Goal: Task Accomplishment & Management: Complete application form

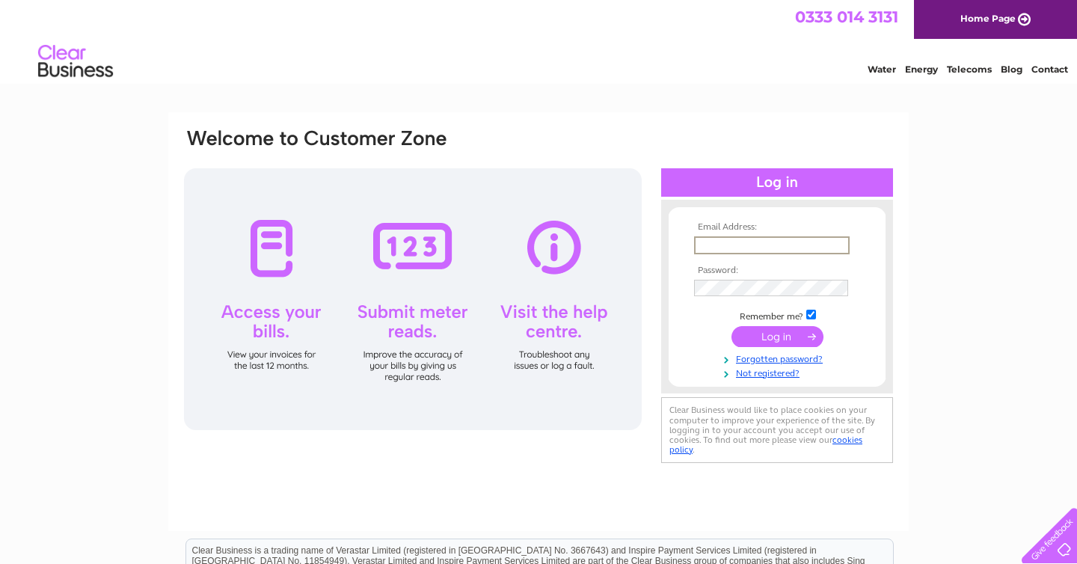
click at [768, 242] on input "text" at bounding box center [772, 245] width 156 height 18
type input "[EMAIL_ADDRESS][DOMAIN_NAME]"
click at [731, 326] on input "submit" at bounding box center [777, 336] width 92 height 21
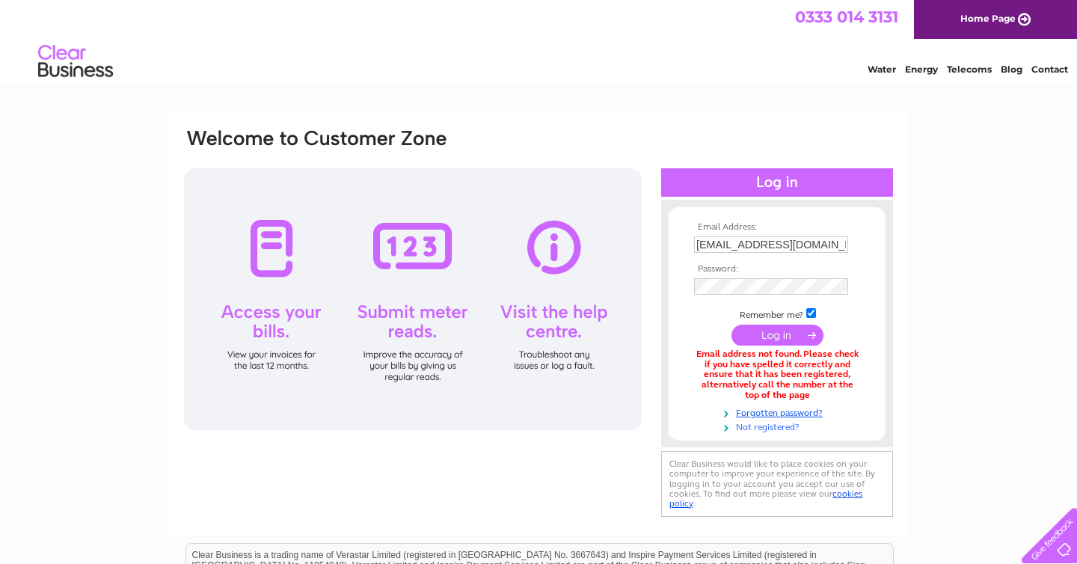
click at [790, 429] on link "Not registered?" at bounding box center [779, 426] width 170 height 14
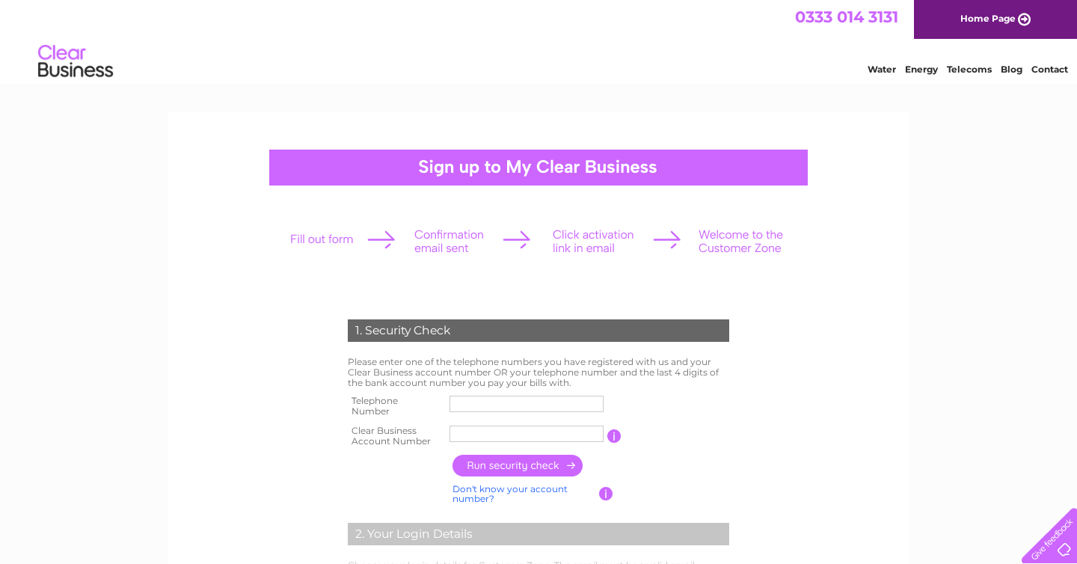
click at [485, 401] on input "text" at bounding box center [526, 404] width 154 height 16
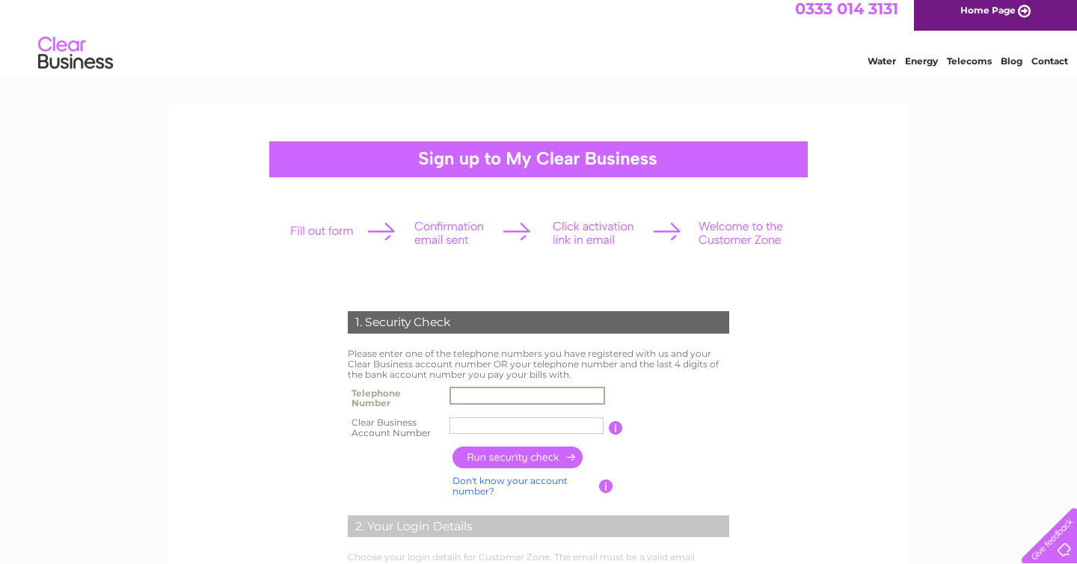
click at [532, 396] on input "text" at bounding box center [527, 396] width 156 height 18
type input "07572209280"
click at [504, 423] on input "text" at bounding box center [526, 425] width 154 height 16
click at [491, 452] on input "button" at bounding box center [518, 457] width 132 height 22
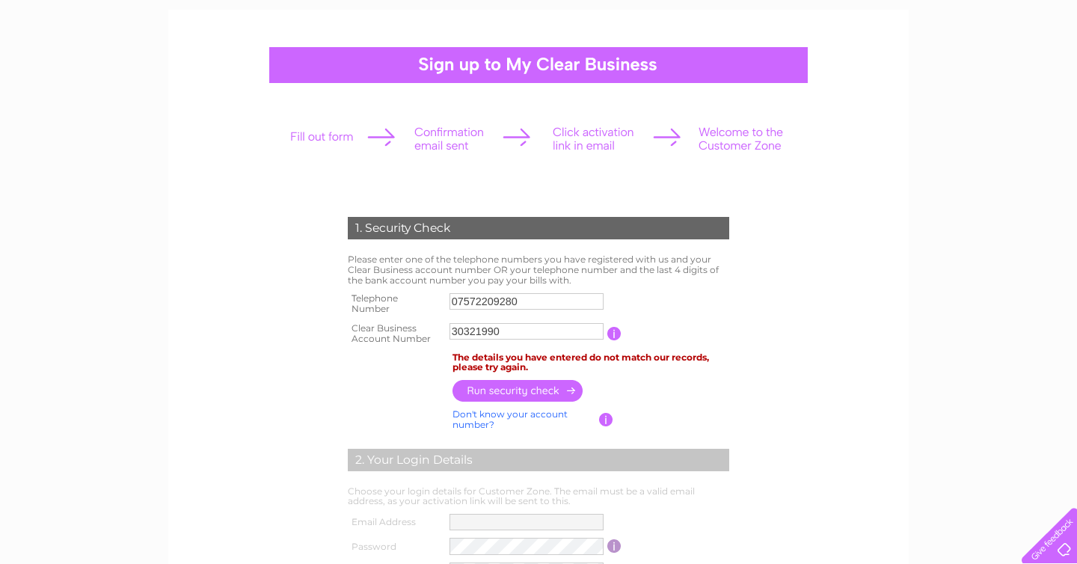
scroll to position [240, 0]
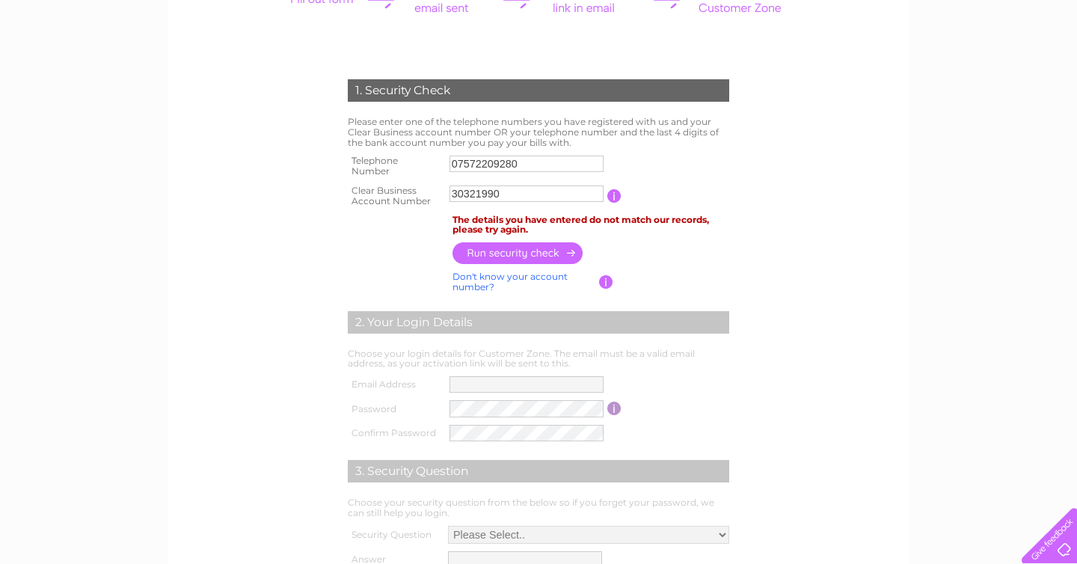
click at [515, 256] on input "button" at bounding box center [518, 253] width 132 height 22
click at [616, 200] on input "button" at bounding box center [614, 195] width 14 height 13
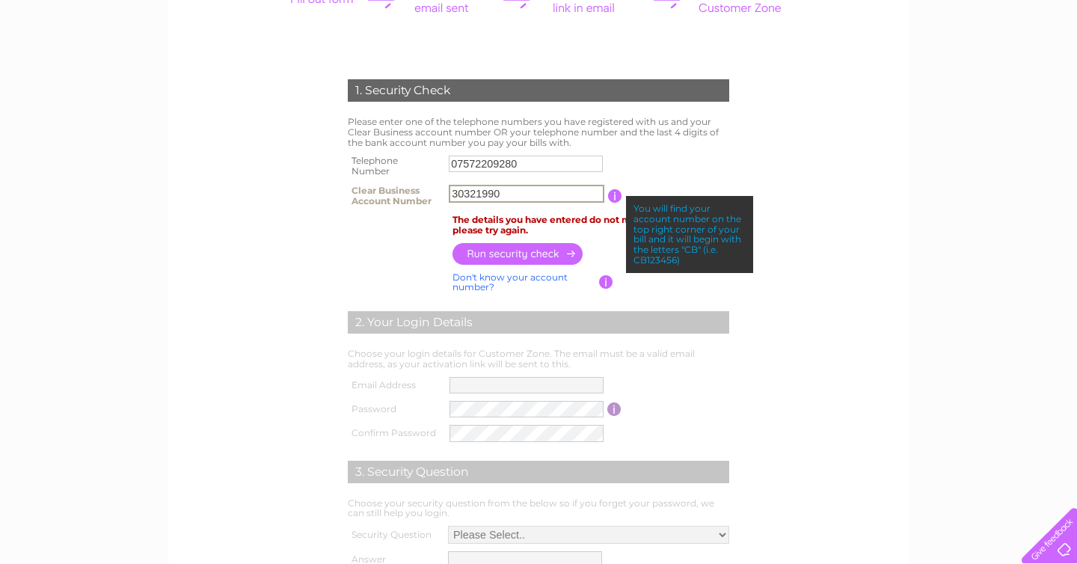
click at [453, 191] on input "30321990" at bounding box center [527, 194] width 156 height 18
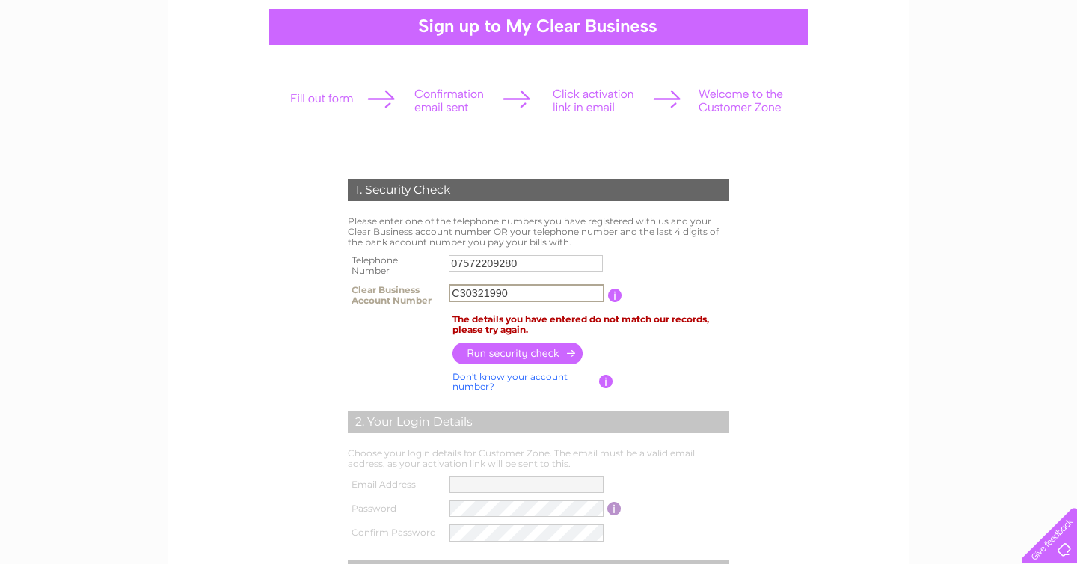
scroll to position [119, 0]
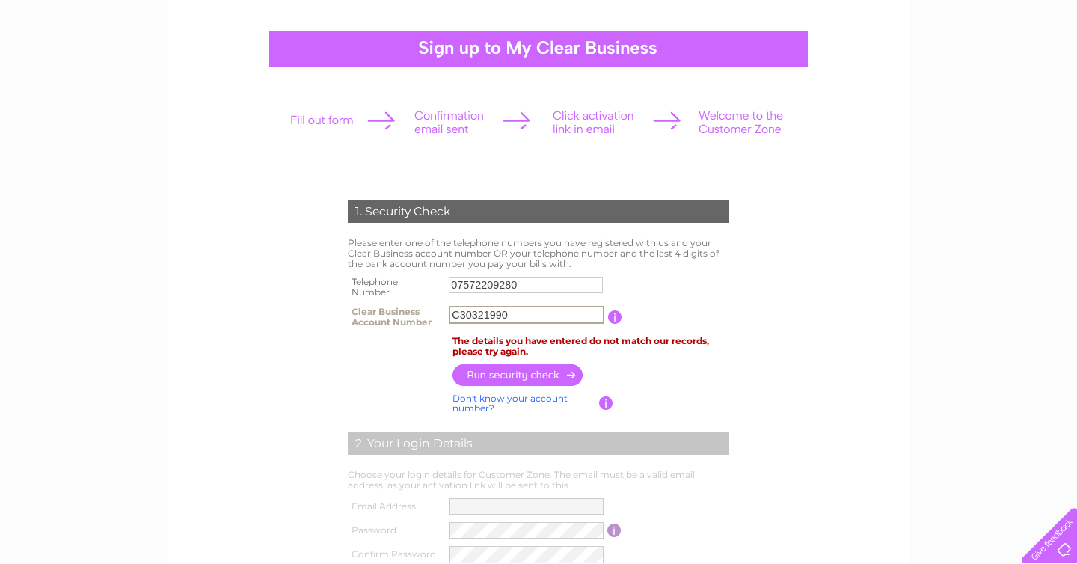
type input "C30321990"
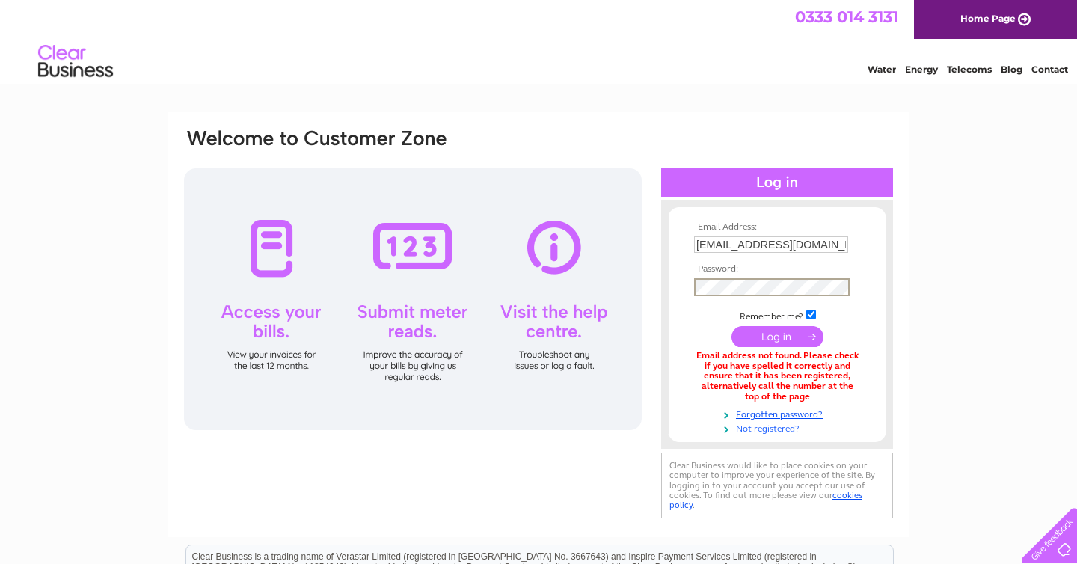
click at [779, 429] on link "Not registered?" at bounding box center [779, 427] width 170 height 14
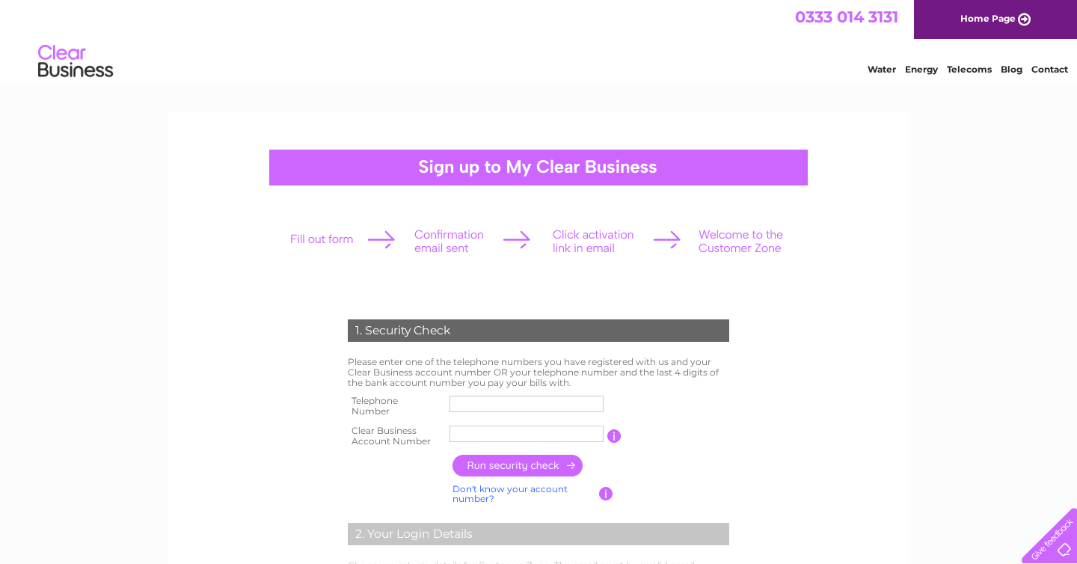
click at [510, 409] on input "text" at bounding box center [526, 404] width 154 height 16
type input "07572209280"
click at [495, 424] on td at bounding box center [527, 436] width 163 height 30
click at [495, 430] on input "text" at bounding box center [526, 434] width 154 height 16
type input "CB3032199"
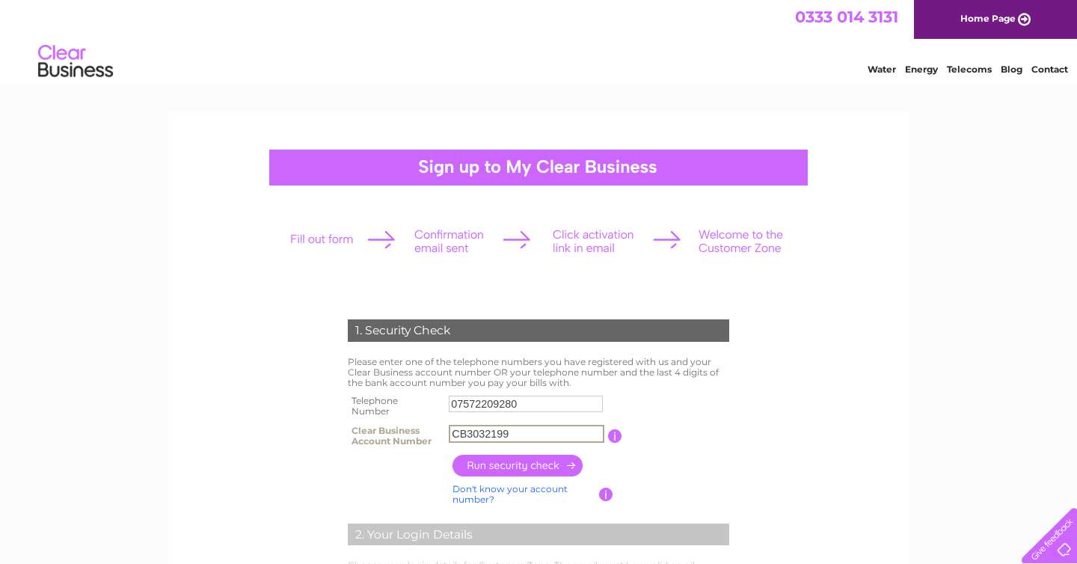
click at [612, 439] on input "button" at bounding box center [615, 435] width 14 height 13
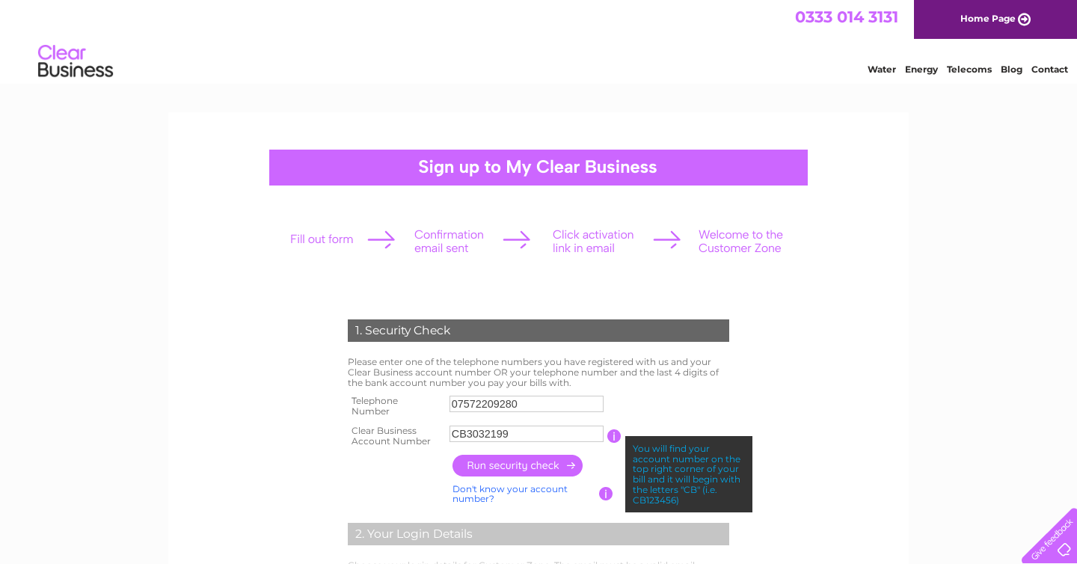
click at [638, 423] on td "You will find your account number on the top right corner of your bill and it w…" at bounding box center [676, 436] width 111 height 30
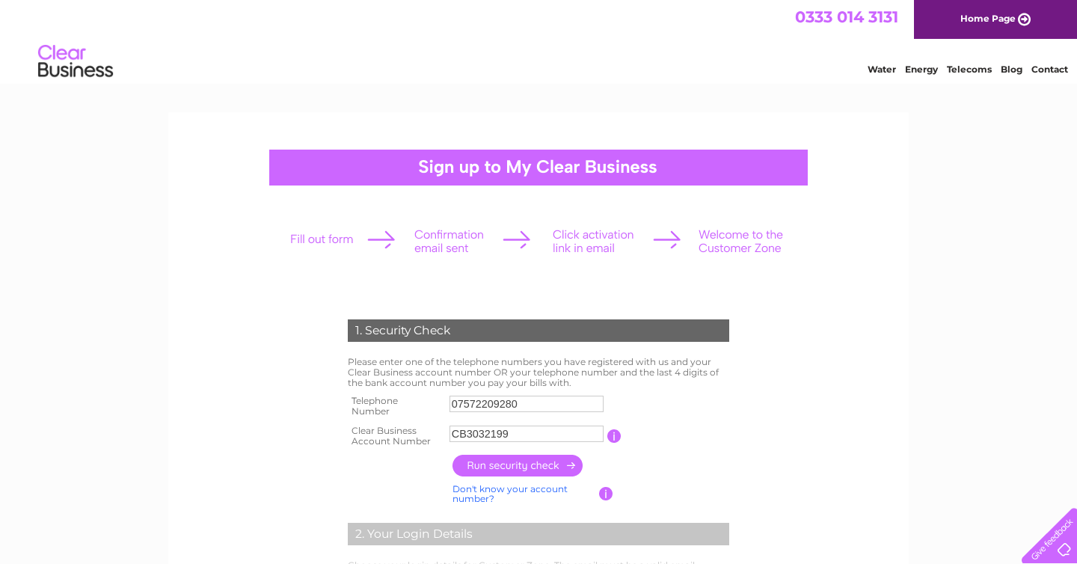
click at [559, 461] on input "button" at bounding box center [518, 466] width 132 height 22
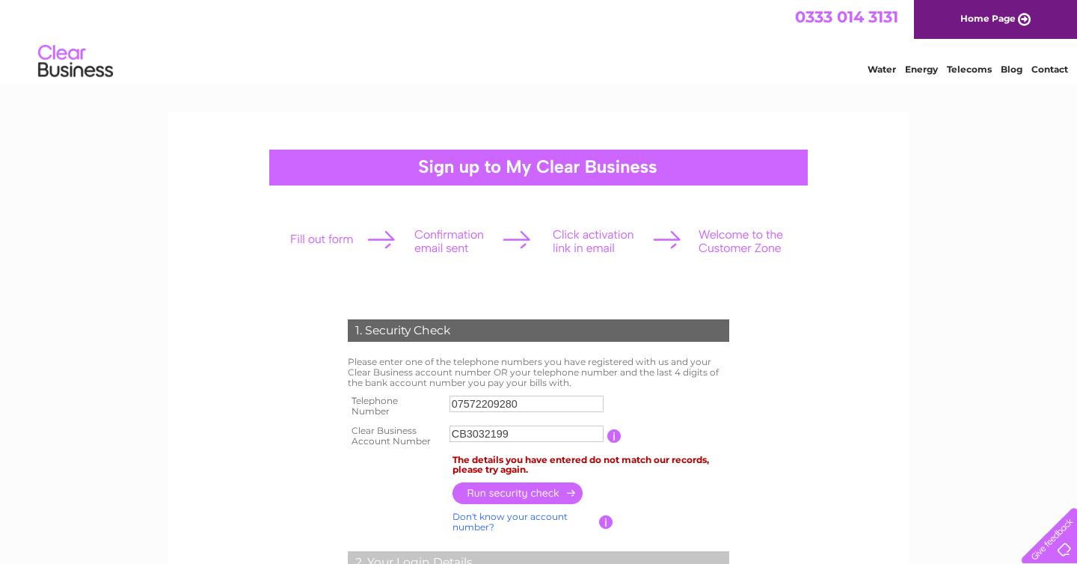
click at [532, 436] on input "CB3032199" at bounding box center [526, 434] width 154 height 16
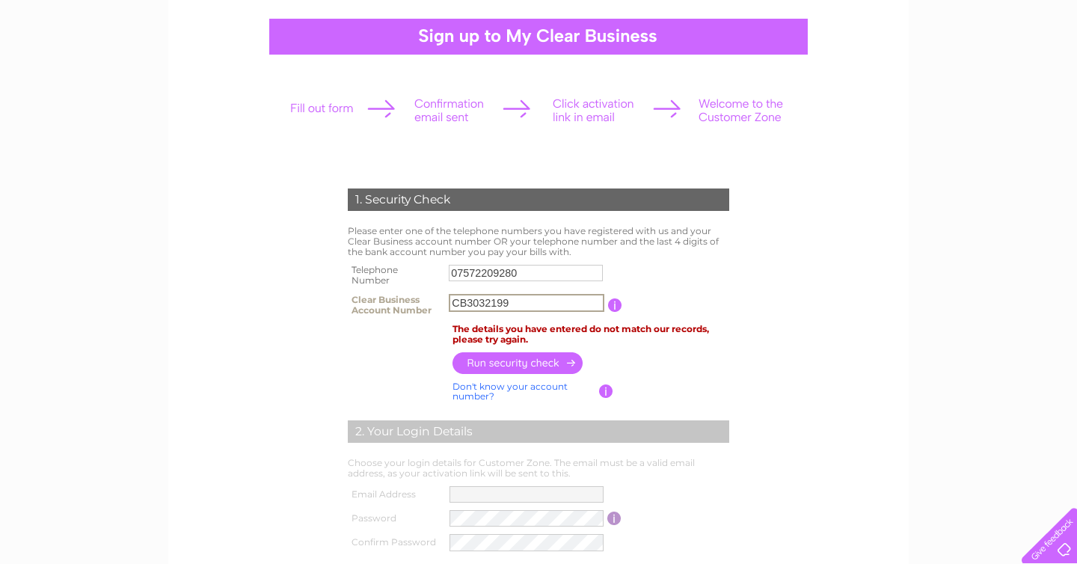
scroll to position [140, 0]
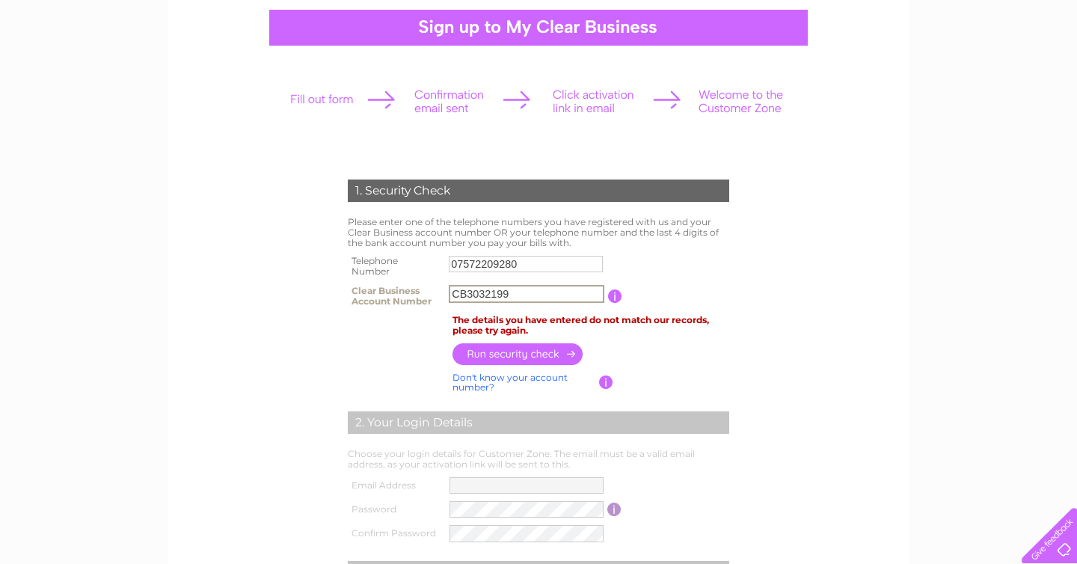
click at [479, 378] on link "Don't know your account number?" at bounding box center [509, 383] width 115 height 22
click at [464, 296] on input "text" at bounding box center [459, 294] width 21 height 18
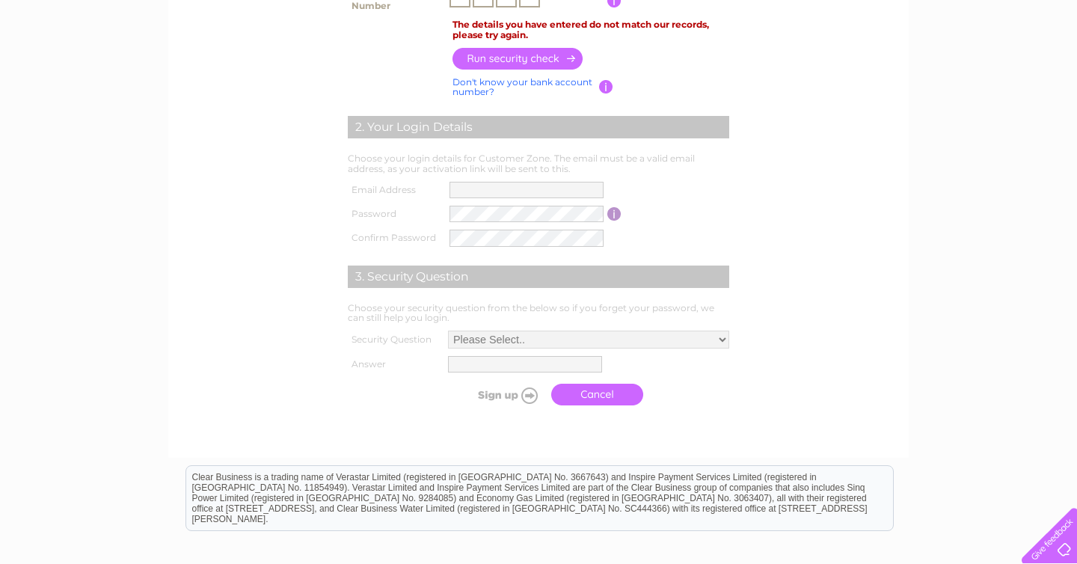
scroll to position [0, 0]
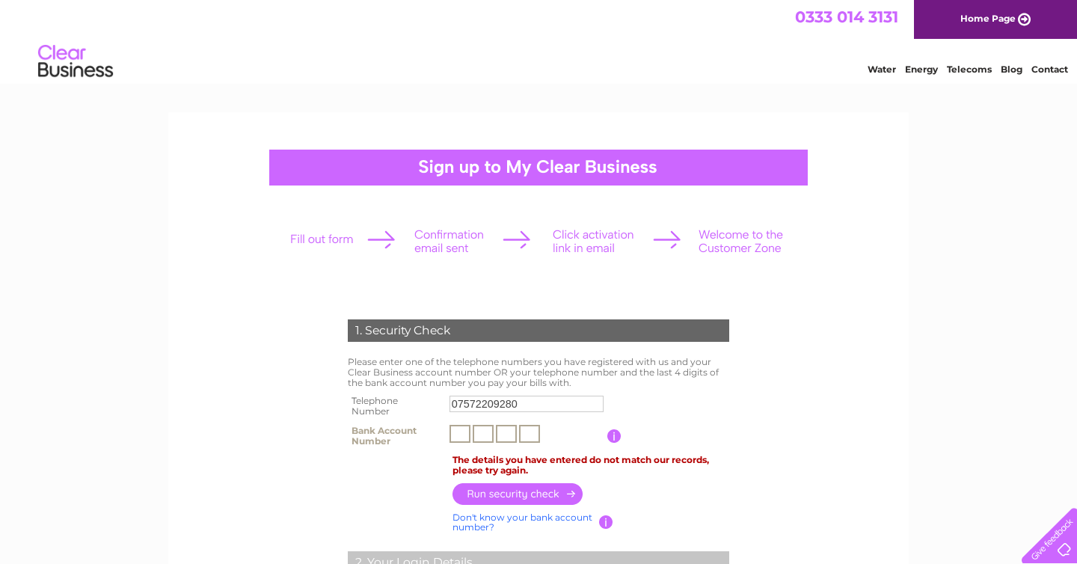
click at [77, 64] on img at bounding box center [75, 62] width 76 height 46
click at [46, 57] on img at bounding box center [75, 62] width 76 height 46
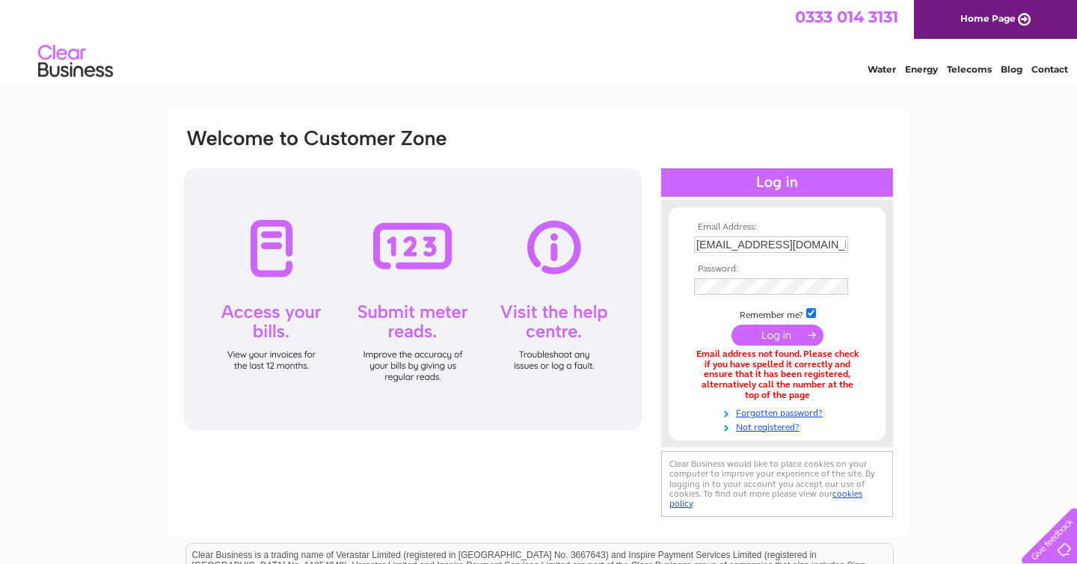
click at [957, 14] on link "Home Page" at bounding box center [995, 19] width 163 height 39
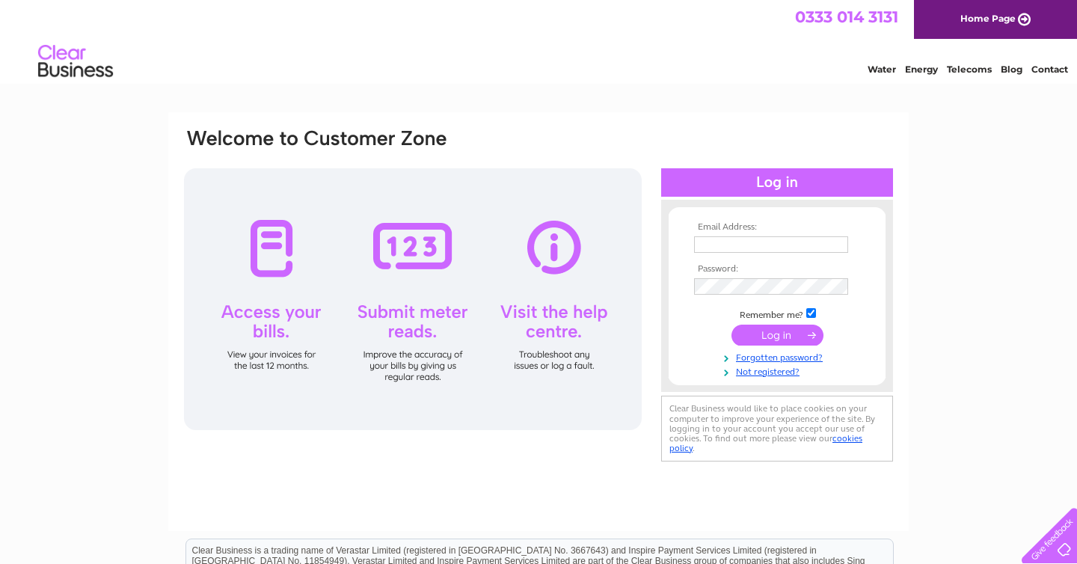
click at [529, 239] on div at bounding box center [413, 299] width 458 height 262
click at [550, 282] on div at bounding box center [413, 299] width 458 height 262
